Goal: Information Seeking & Learning: Learn about a topic

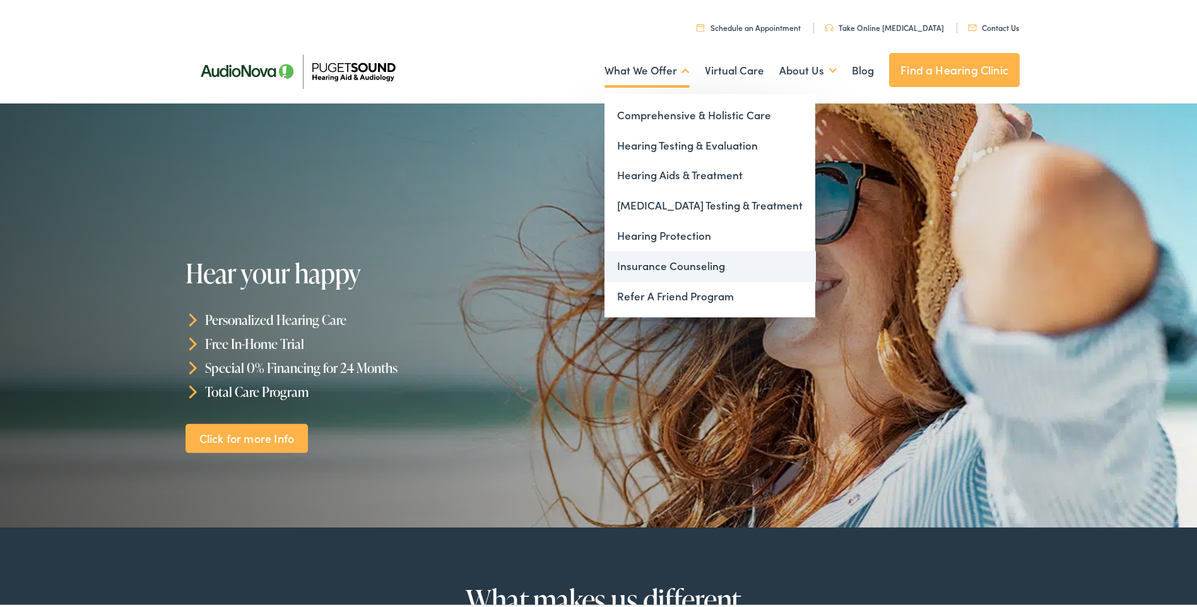
click at [664, 261] on link "Insurance Counseling" at bounding box center [710, 264] width 211 height 30
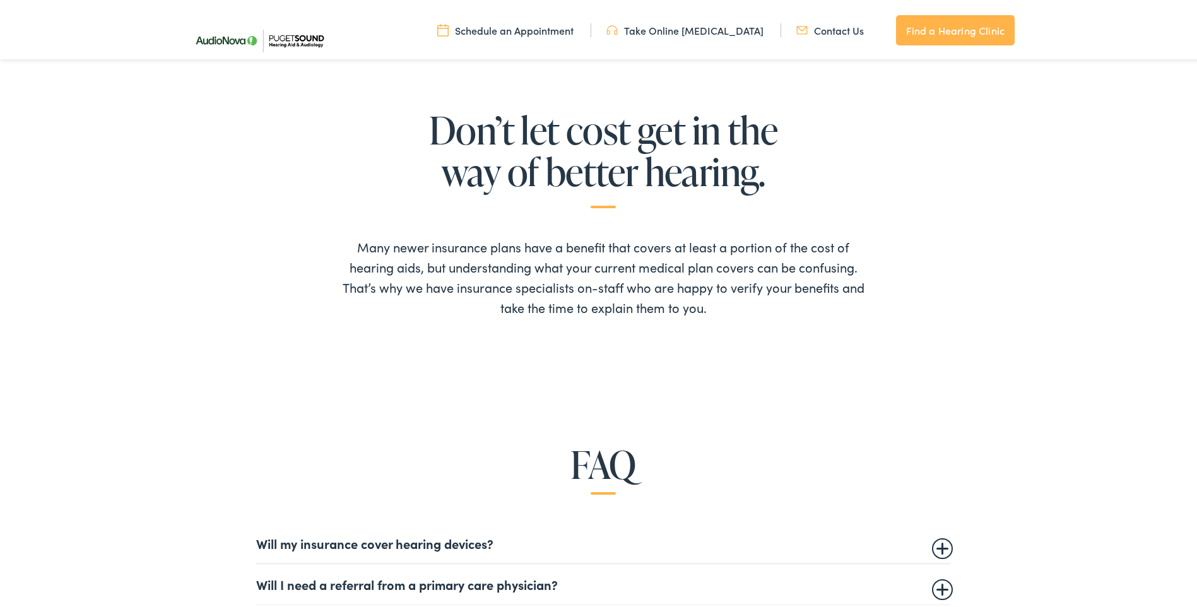
scroll to position [568, 0]
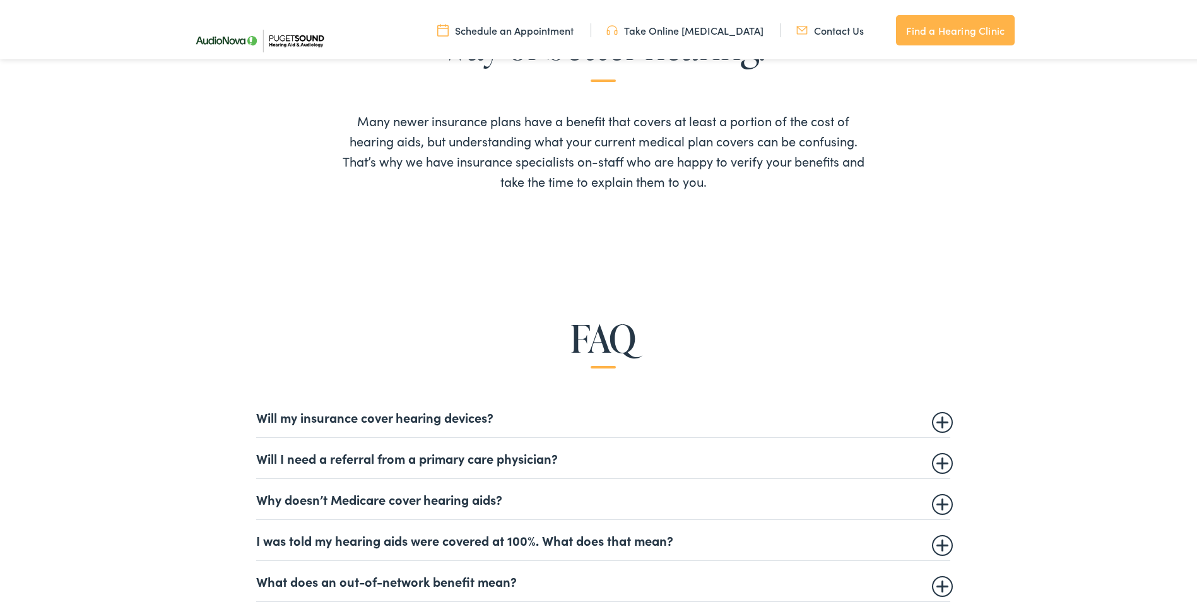
click at [948, 464] on details "Will I need a referral from a primary care physician? This is dependent on your…" at bounding box center [603, 455] width 694 height 41
click at [927, 461] on summary "Will I need a referral from a primary care physician?" at bounding box center [603, 455] width 694 height 15
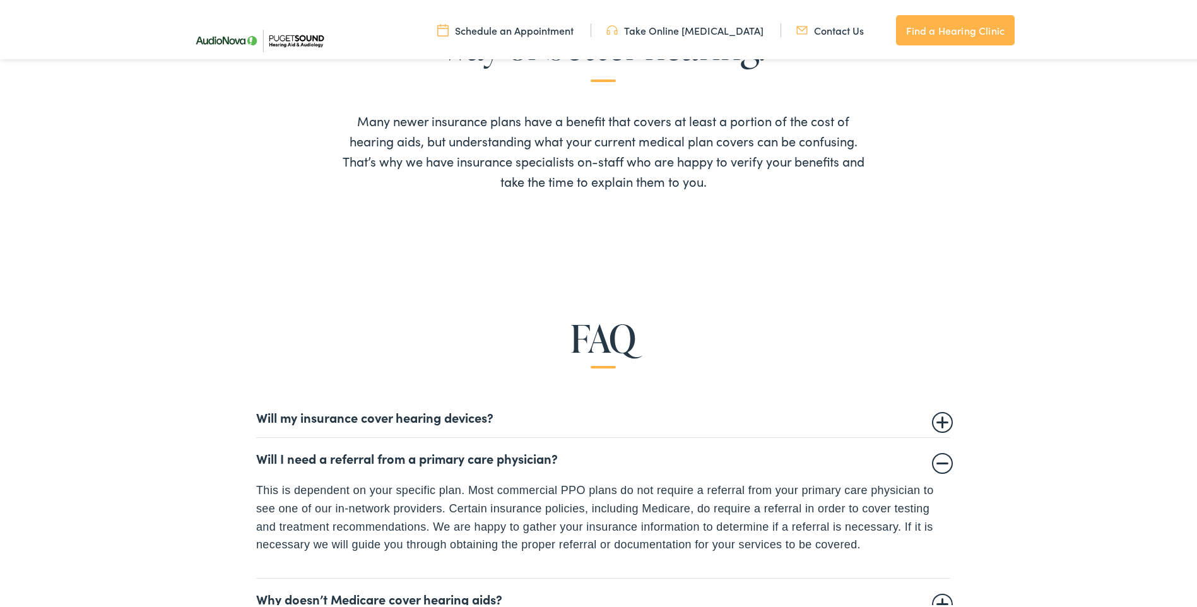
click at [934, 461] on summary "Will I need a referral from a primary care physician?" at bounding box center [603, 455] width 694 height 15
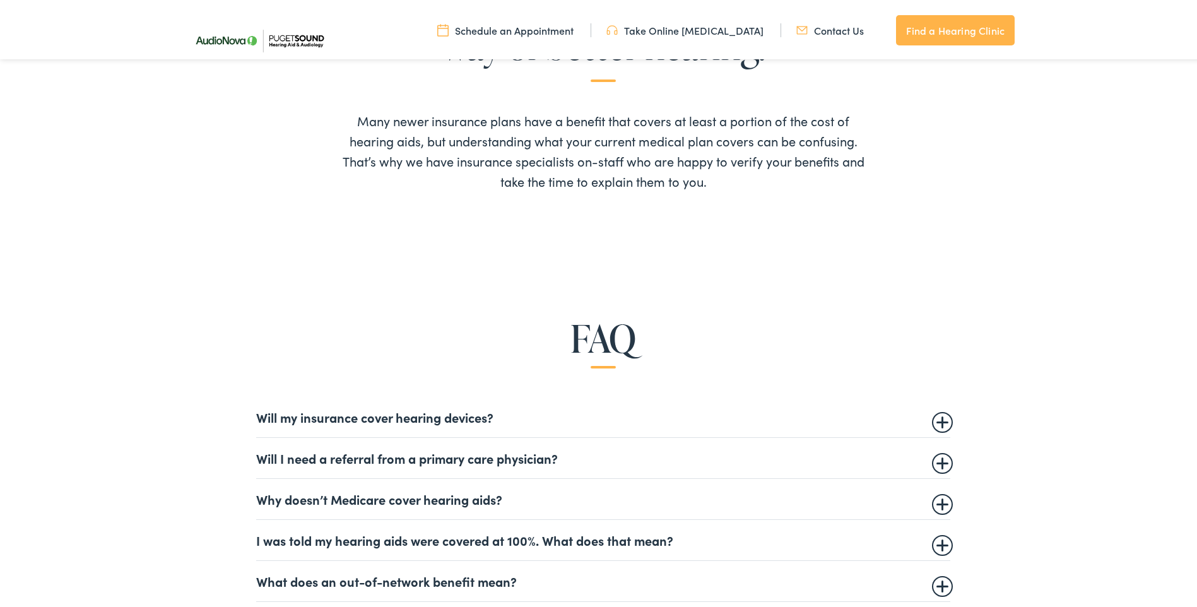
scroll to position [694, 0]
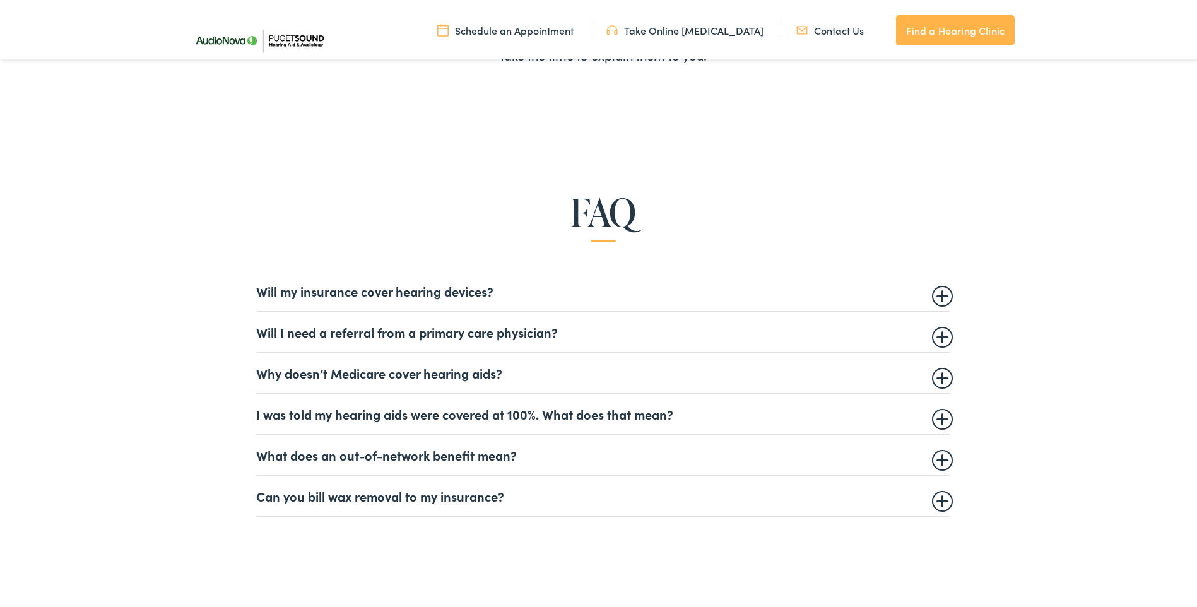
click at [929, 293] on summary "Will my insurance cover hearing devices?" at bounding box center [603, 288] width 694 height 15
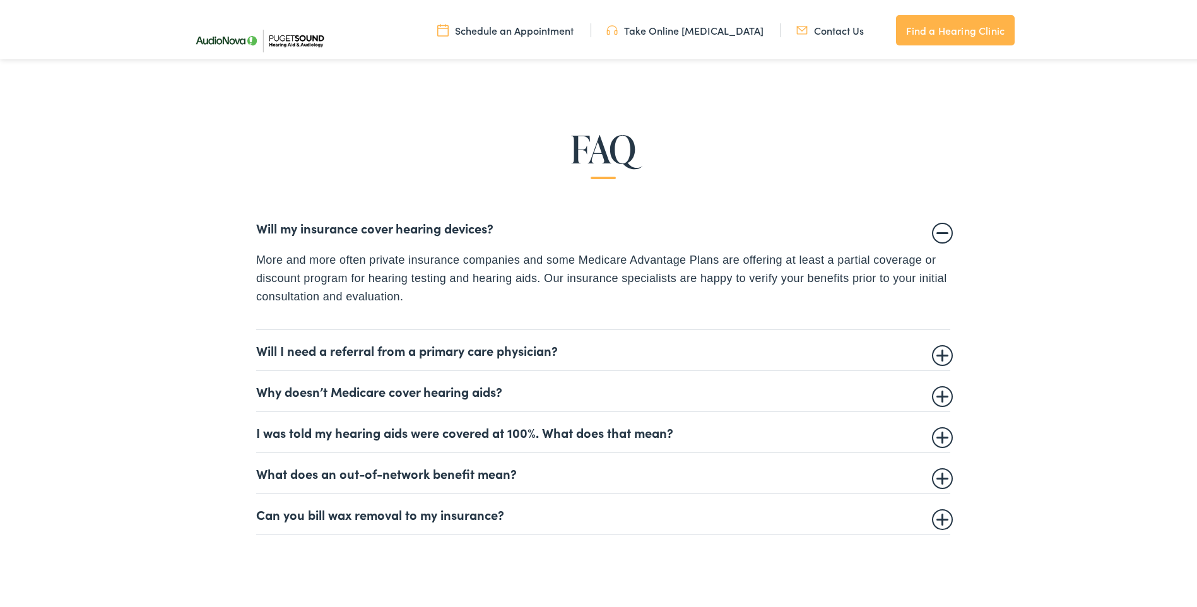
scroll to position [820, 0]
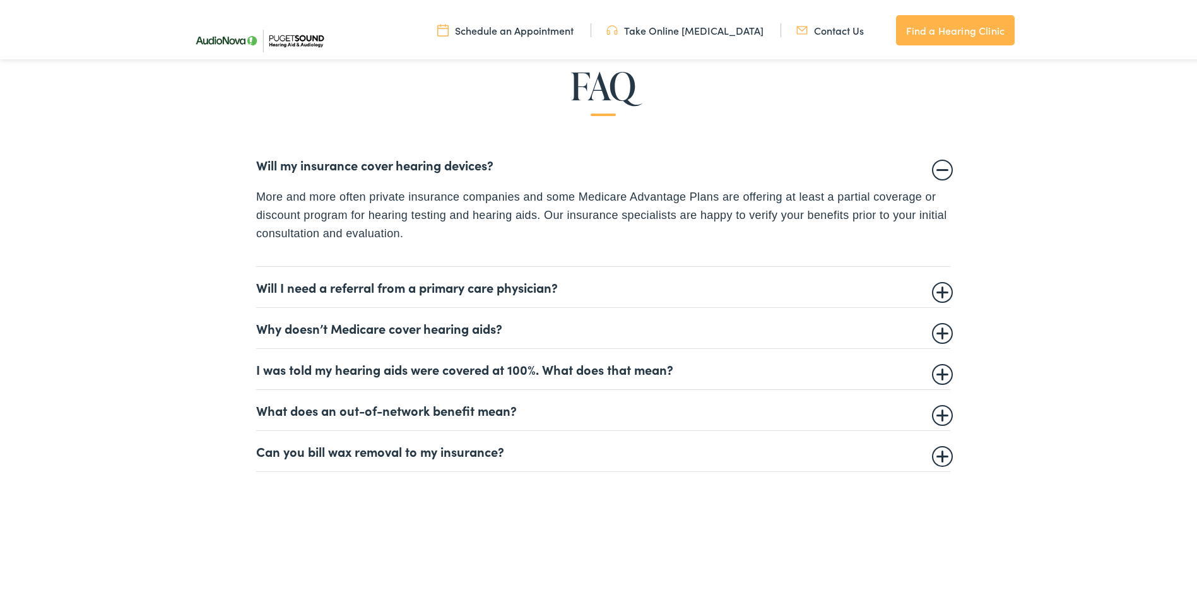
click at [942, 415] on summary "What does an out-of-network benefit mean?" at bounding box center [603, 407] width 694 height 15
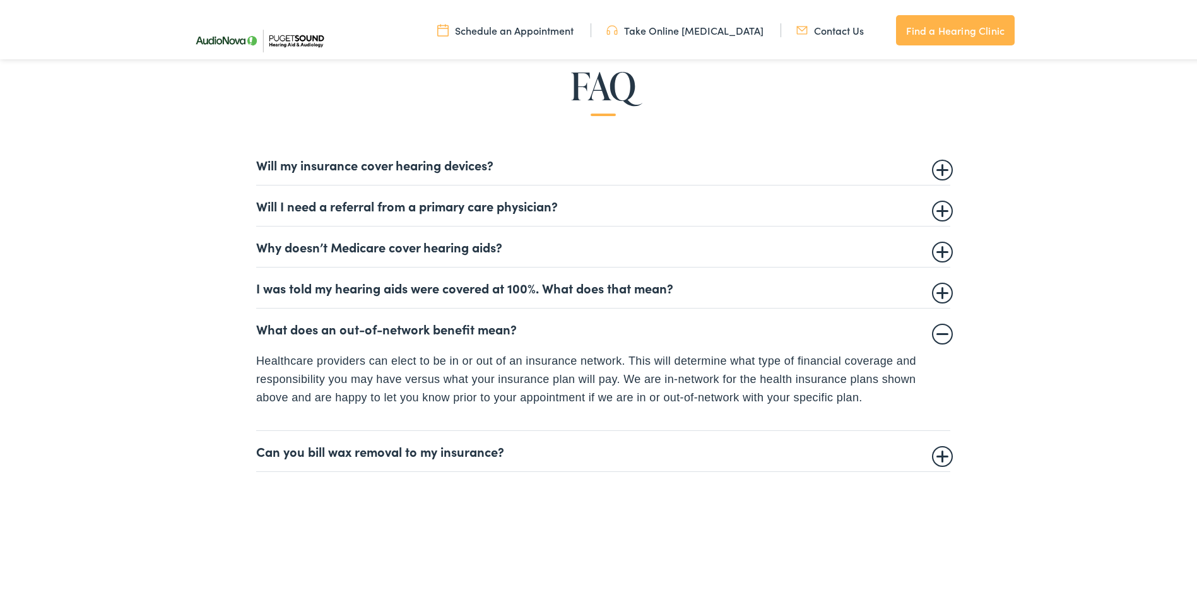
click at [942, 415] on details "What does an out-of-network benefit mean? Healthcare providers can elect to be …" at bounding box center [603, 367] width 694 height 122
click at [933, 333] on summary "What does an out-of-network benefit mean?" at bounding box center [603, 326] width 694 height 15
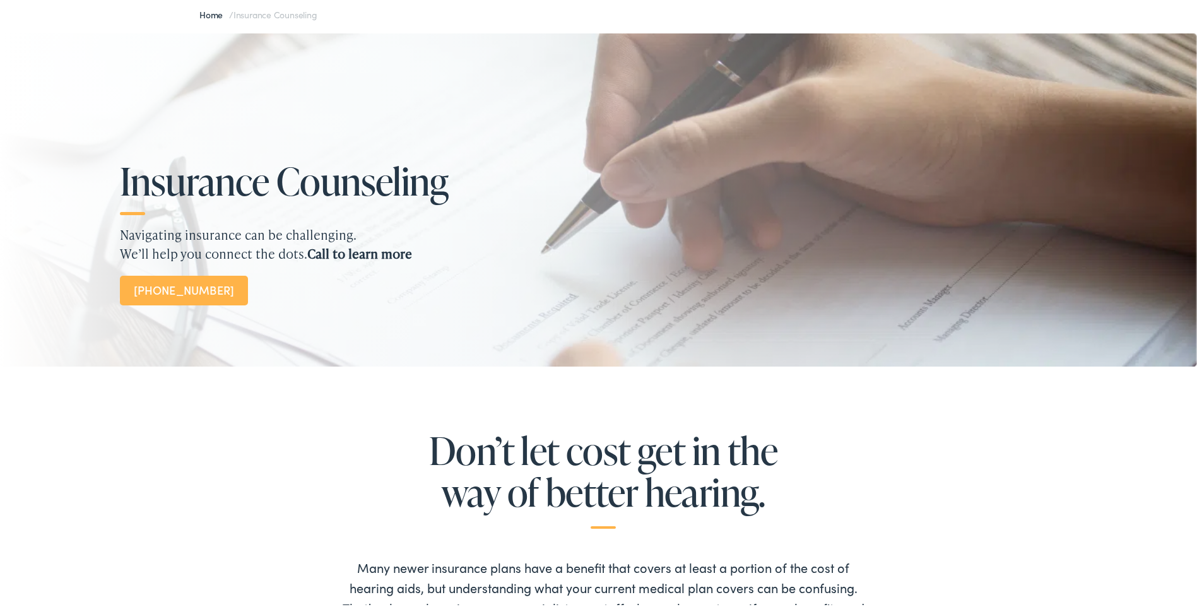
scroll to position [0, 0]
